Goal: Task Accomplishment & Management: Use online tool/utility

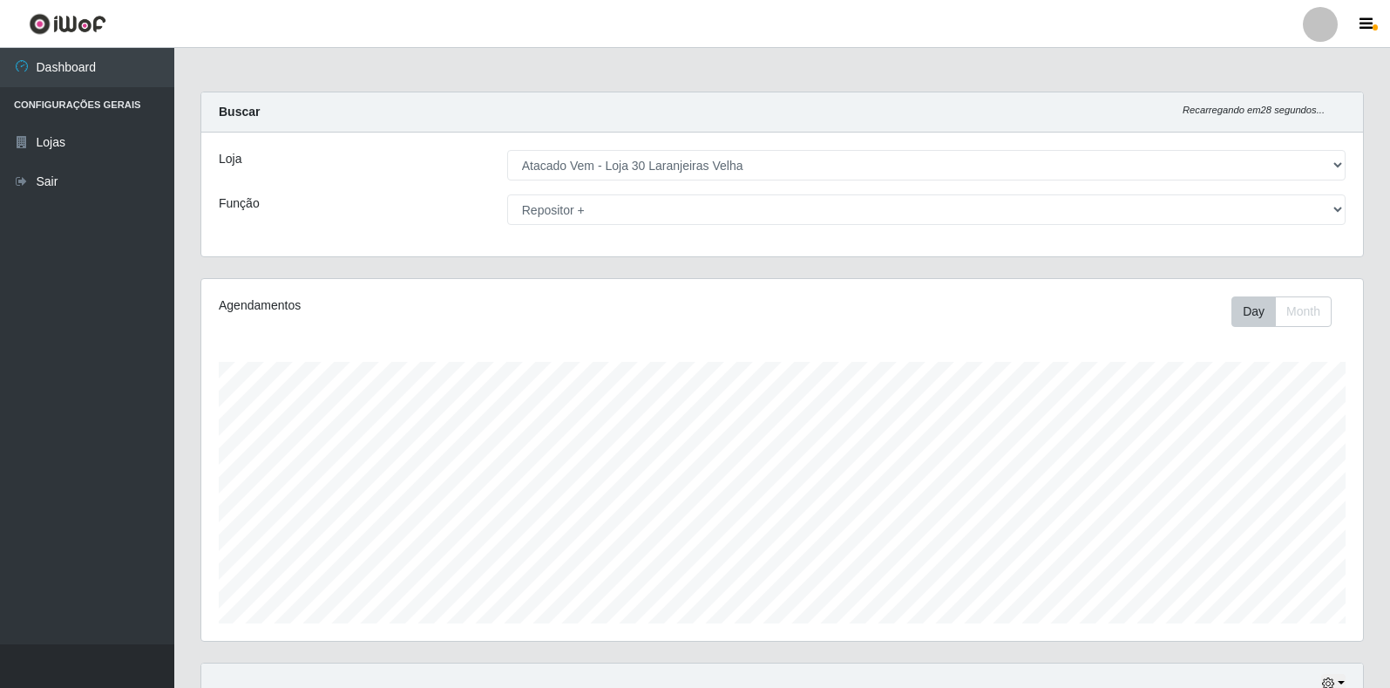
select select "495"
select select "82"
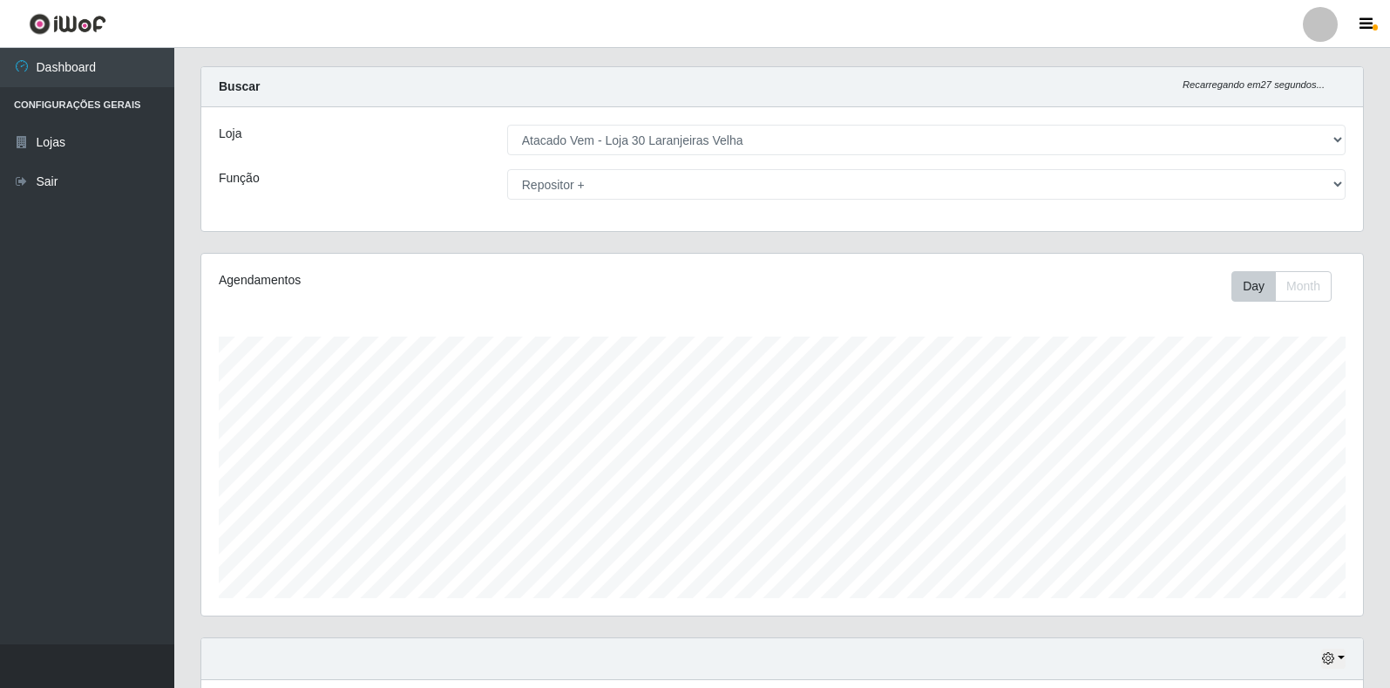
scroll to position [523, 0]
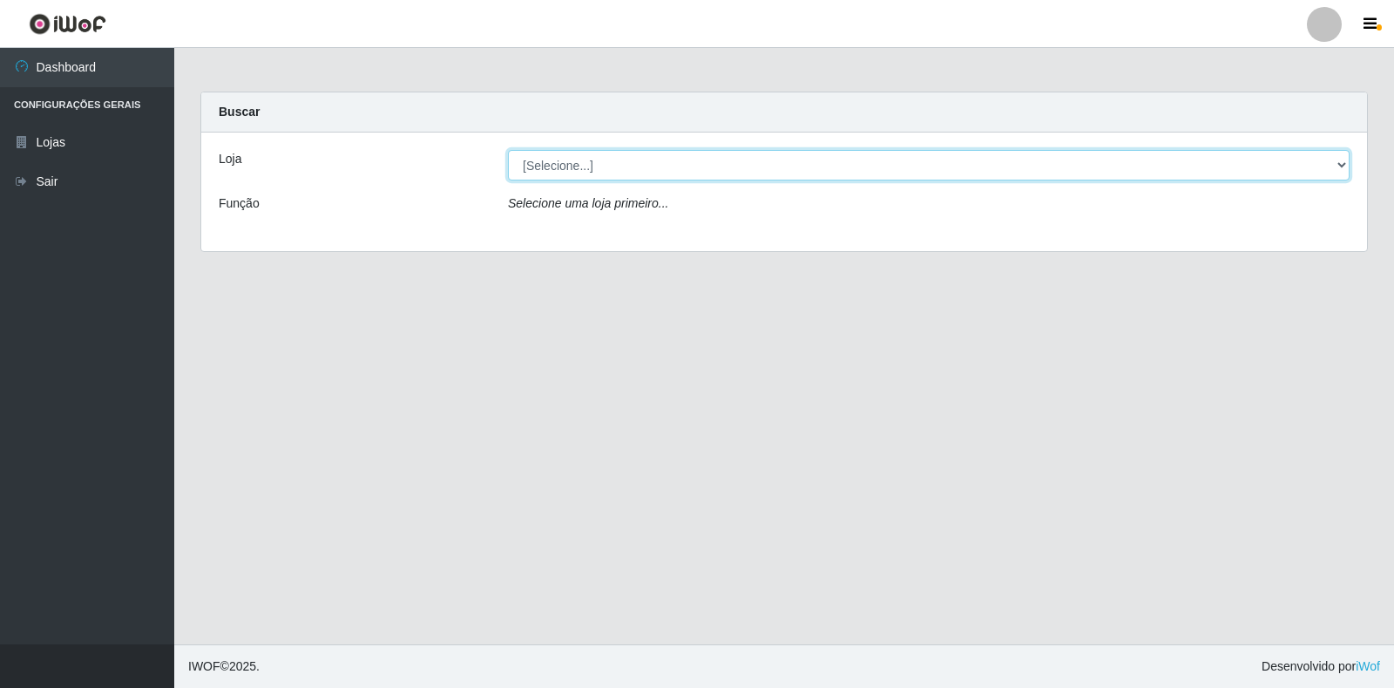
click at [595, 168] on select "[Selecione...] Atacado Vem - Loja 30 Laranjeiras Velha" at bounding box center [929, 165] width 842 height 30
select select "495"
click at [508, 150] on select "[Selecione...] Atacado Vem - Loja 30 Laranjeiras Velha" at bounding box center [929, 165] width 842 height 30
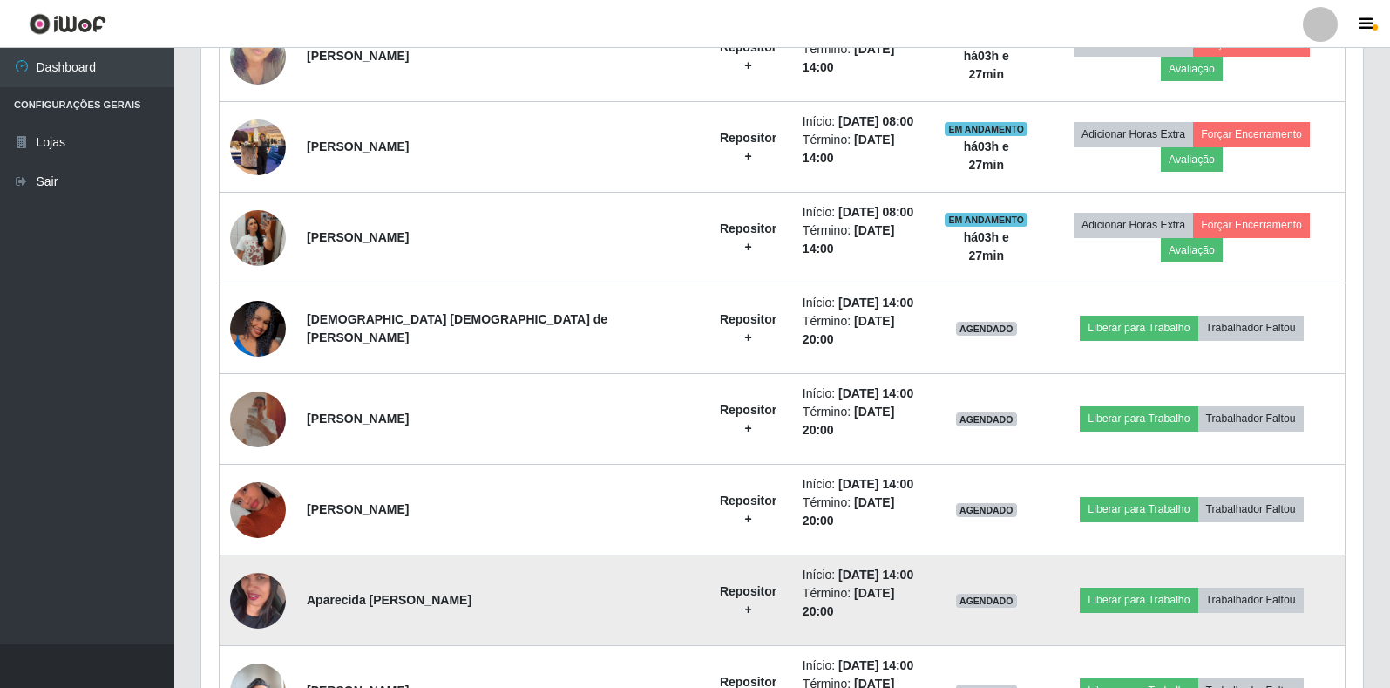
scroll to position [935, 0]
